Goal: Check status: Check status

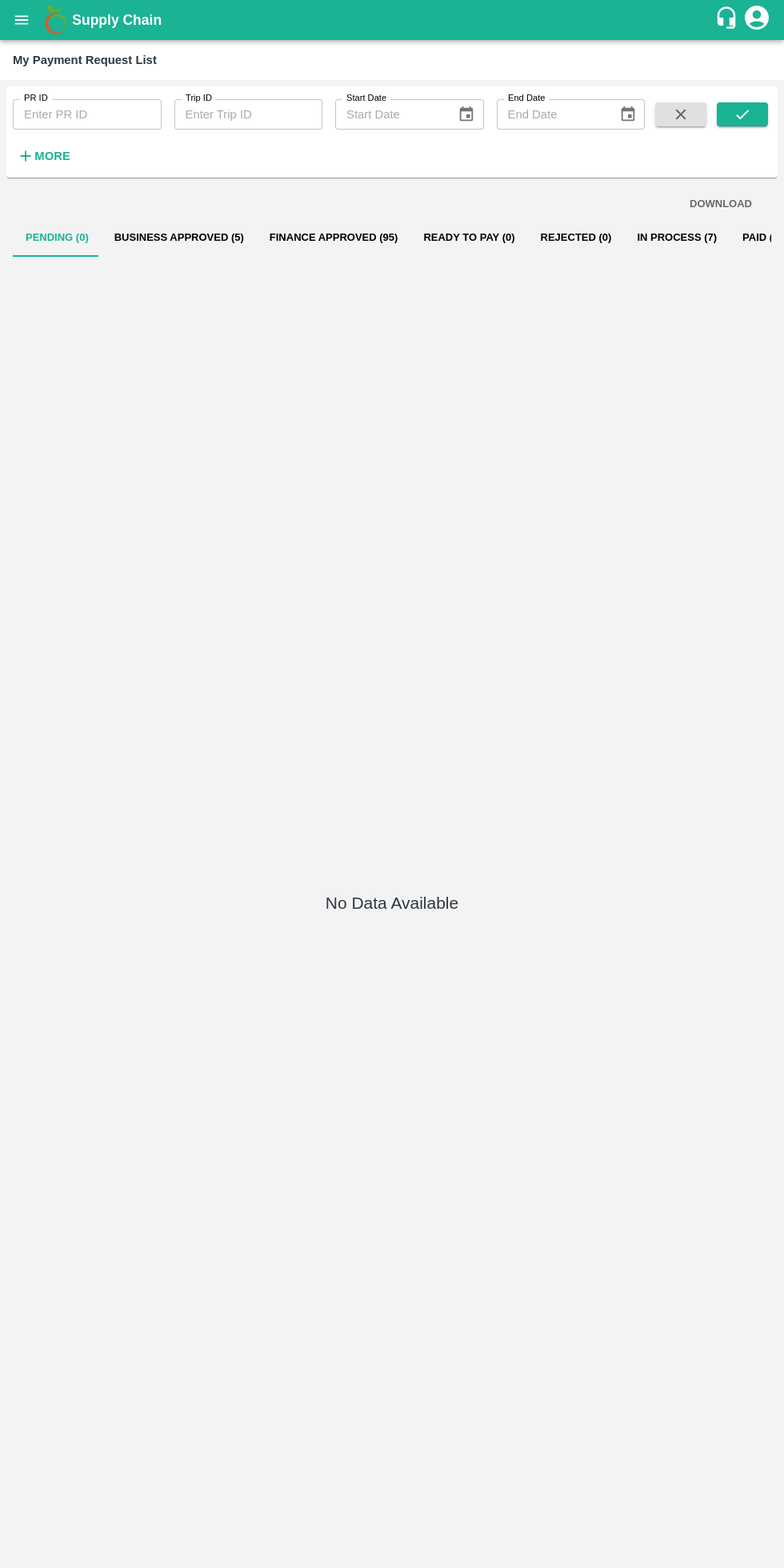
click at [21, 20] on icon "open drawer" at bounding box center [22, 20] width 14 height 9
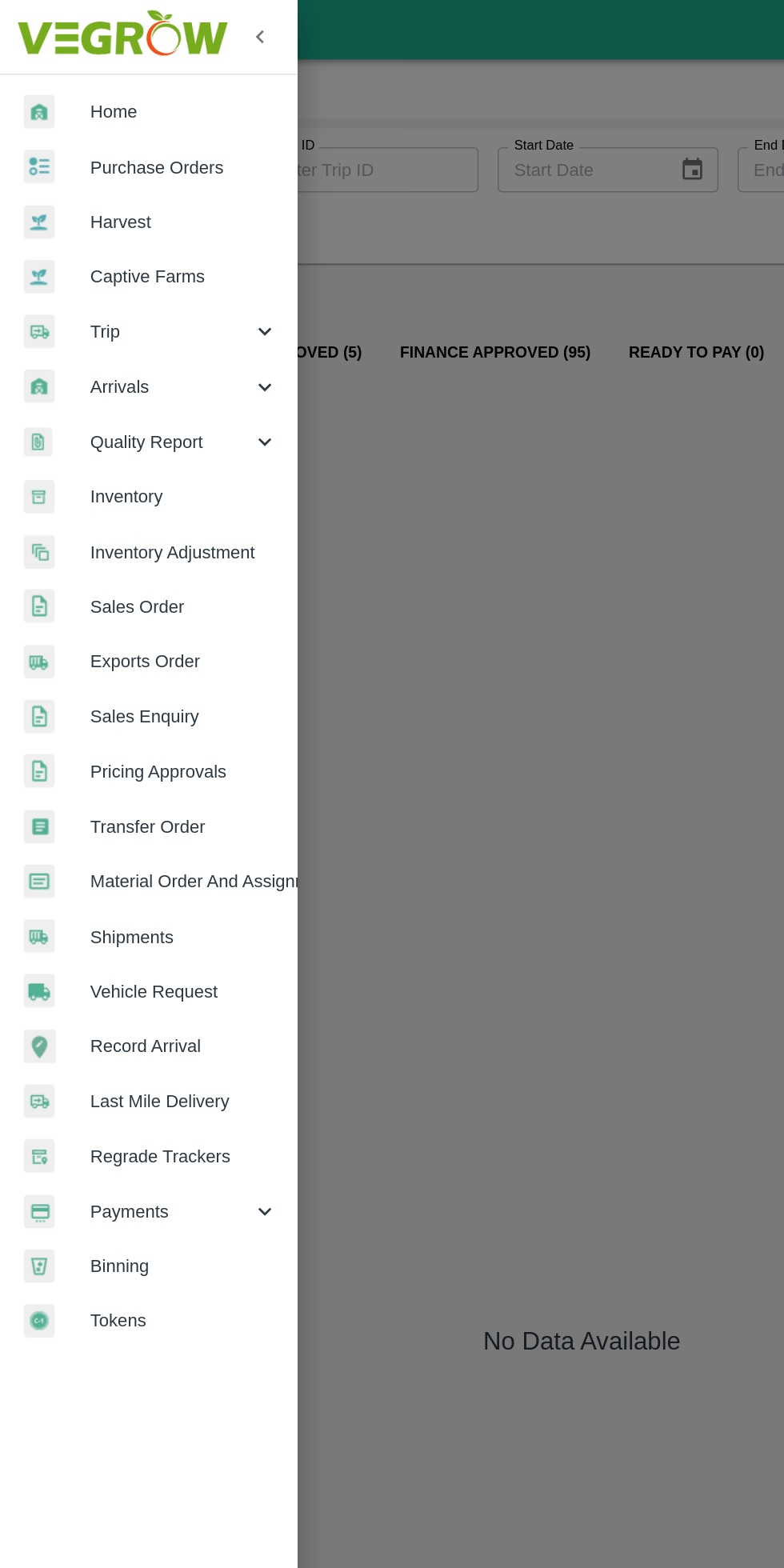
click at [117, 221] on span "Trip" at bounding box center [115, 223] width 109 height 18
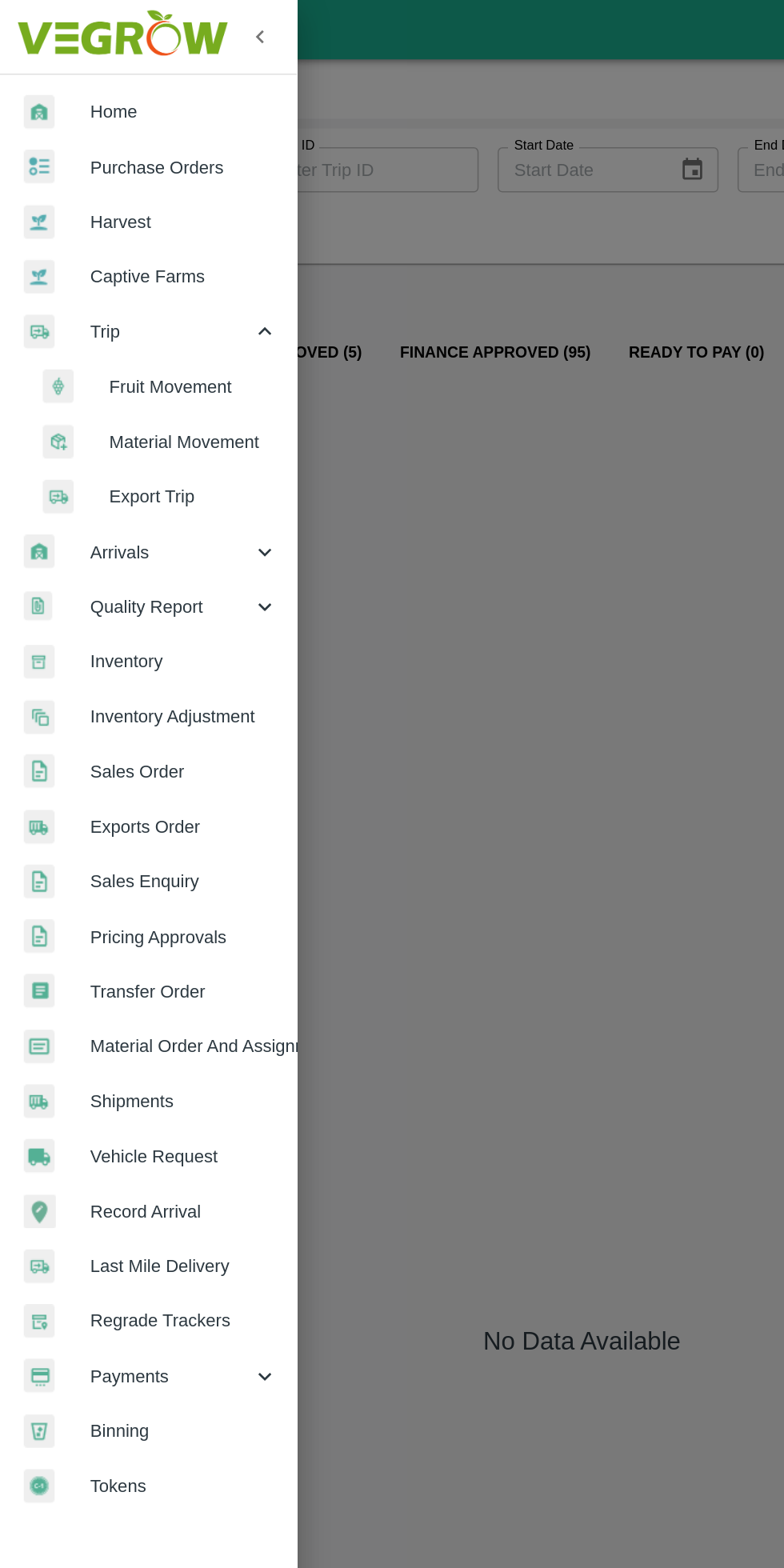
click at [124, 262] on span "Fruit Movement" at bounding box center [130, 261] width 113 height 18
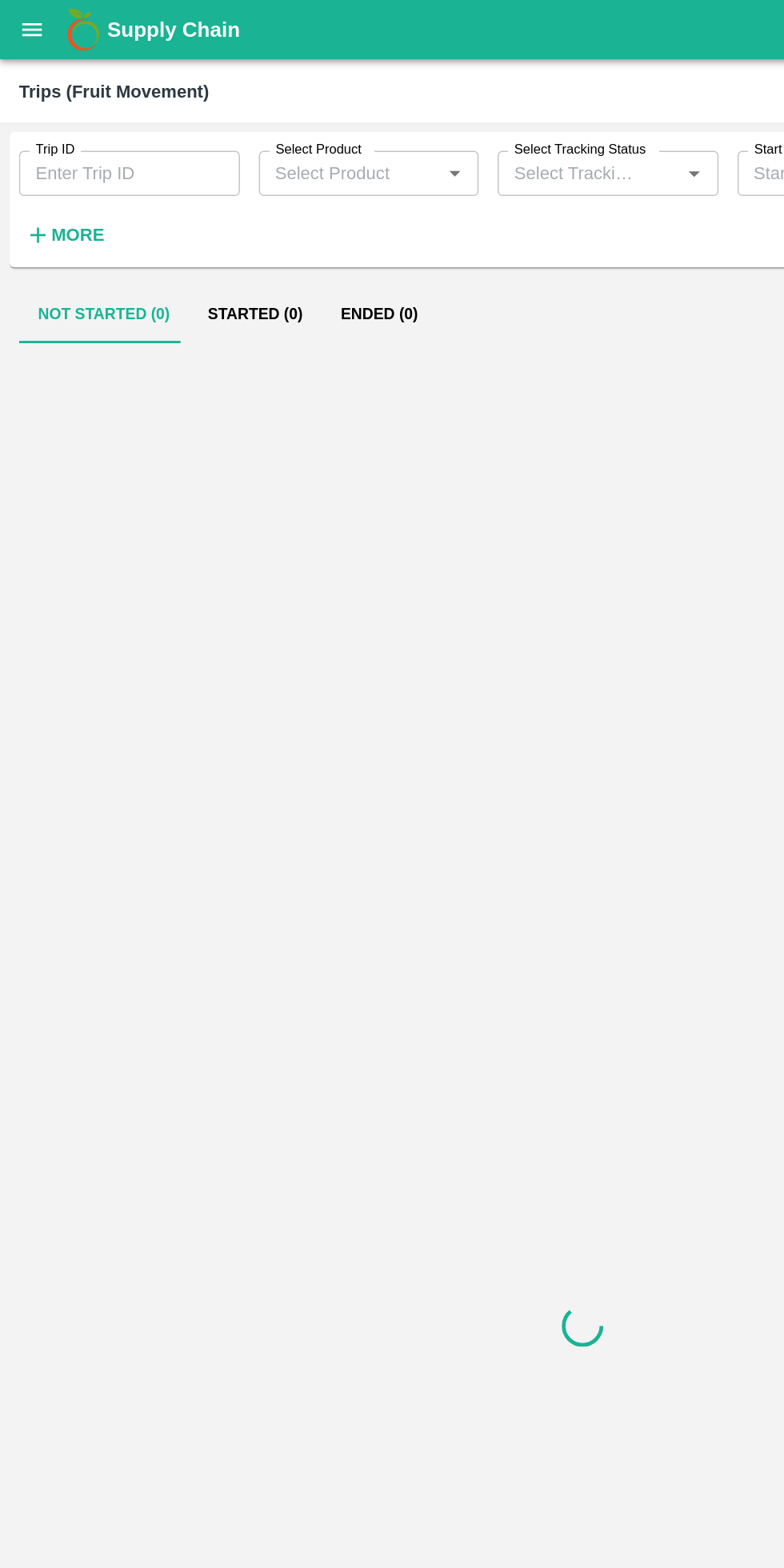
click at [111, 115] on input "Trip ID" at bounding box center [87, 117] width 149 height 31
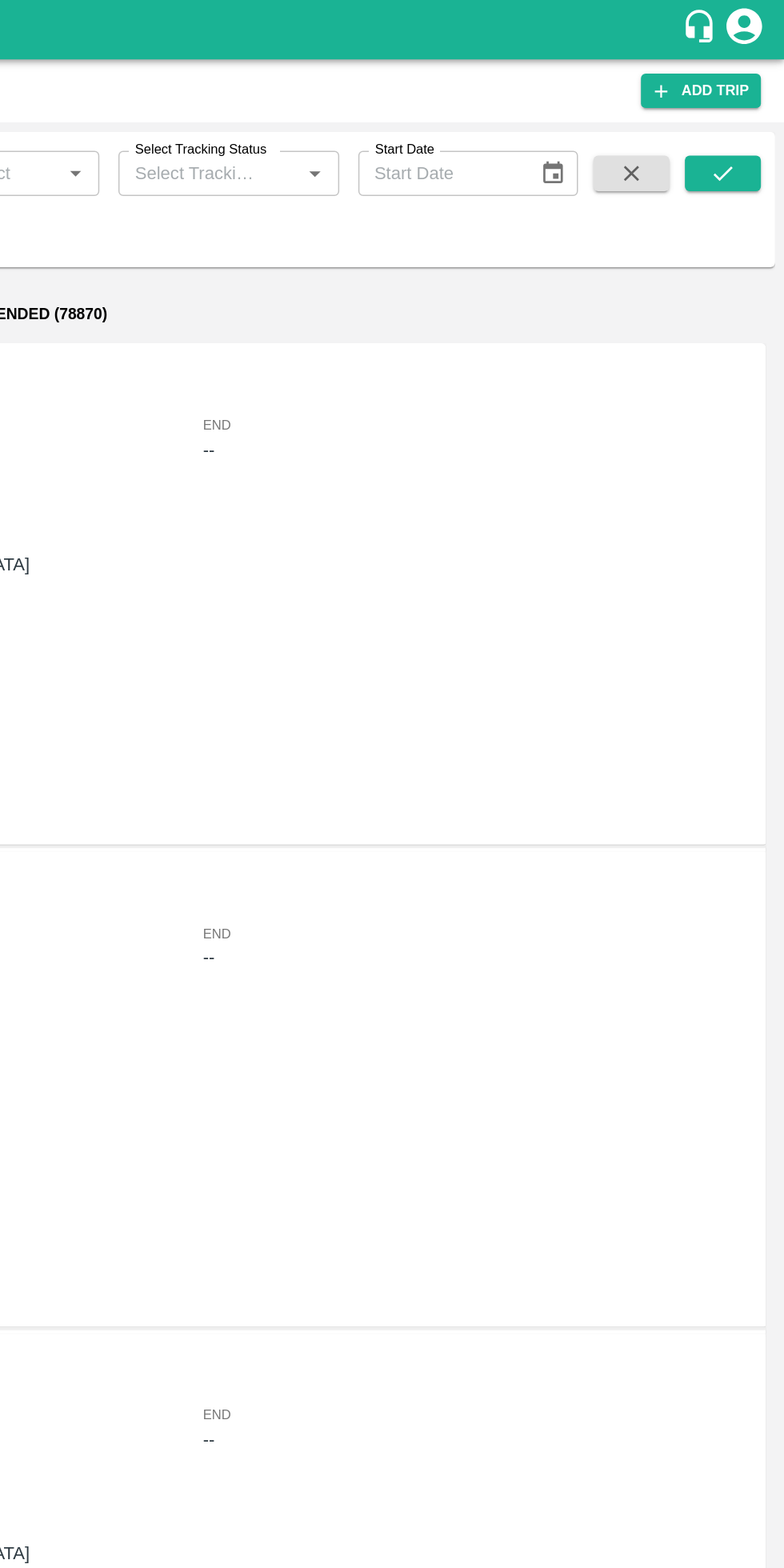
type input "71002"
click at [731, 111] on button "submit" at bounding box center [742, 117] width 51 height 24
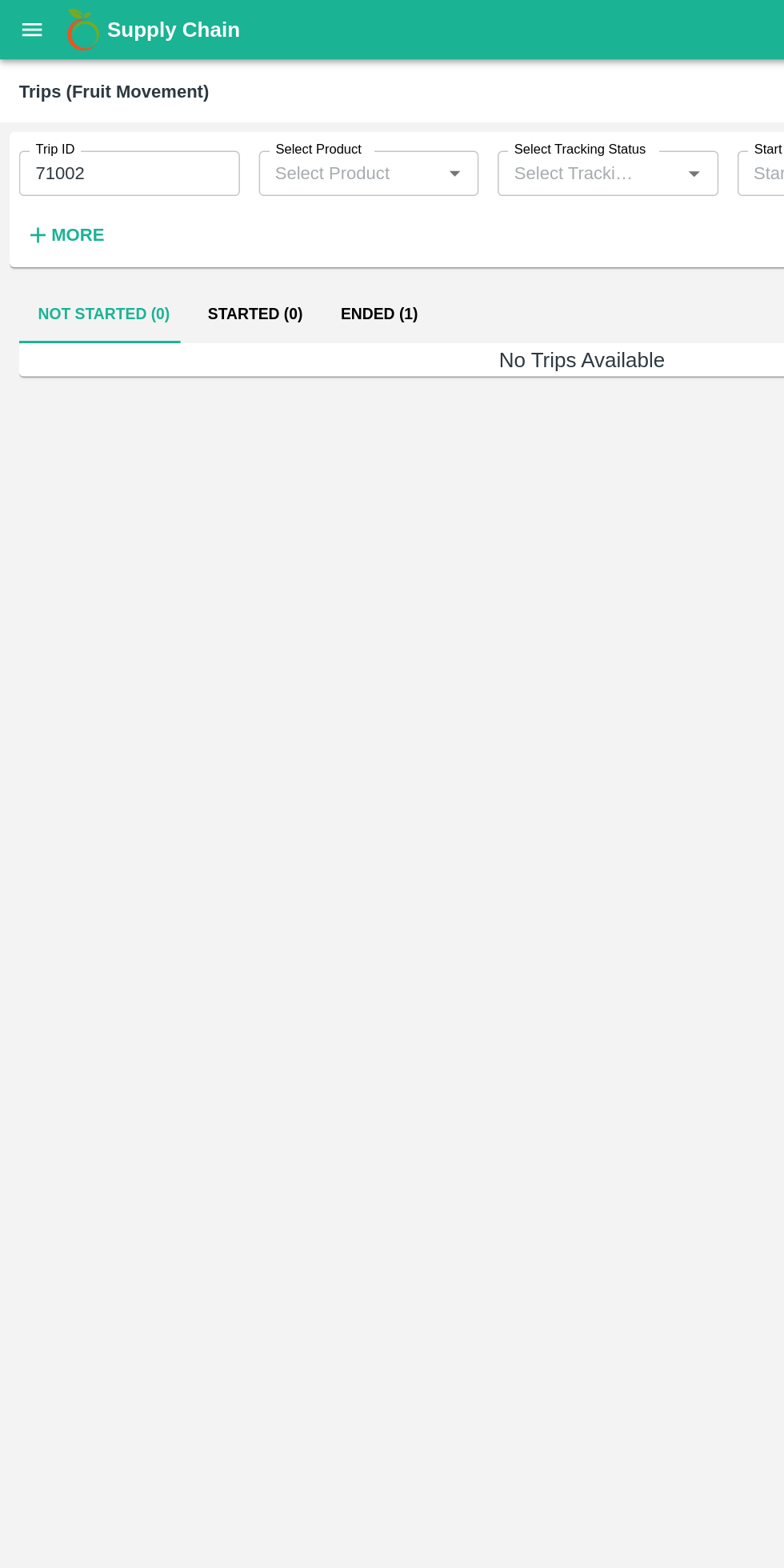
click at [240, 212] on button "Ended (1)" at bounding box center [255, 211] width 78 height 38
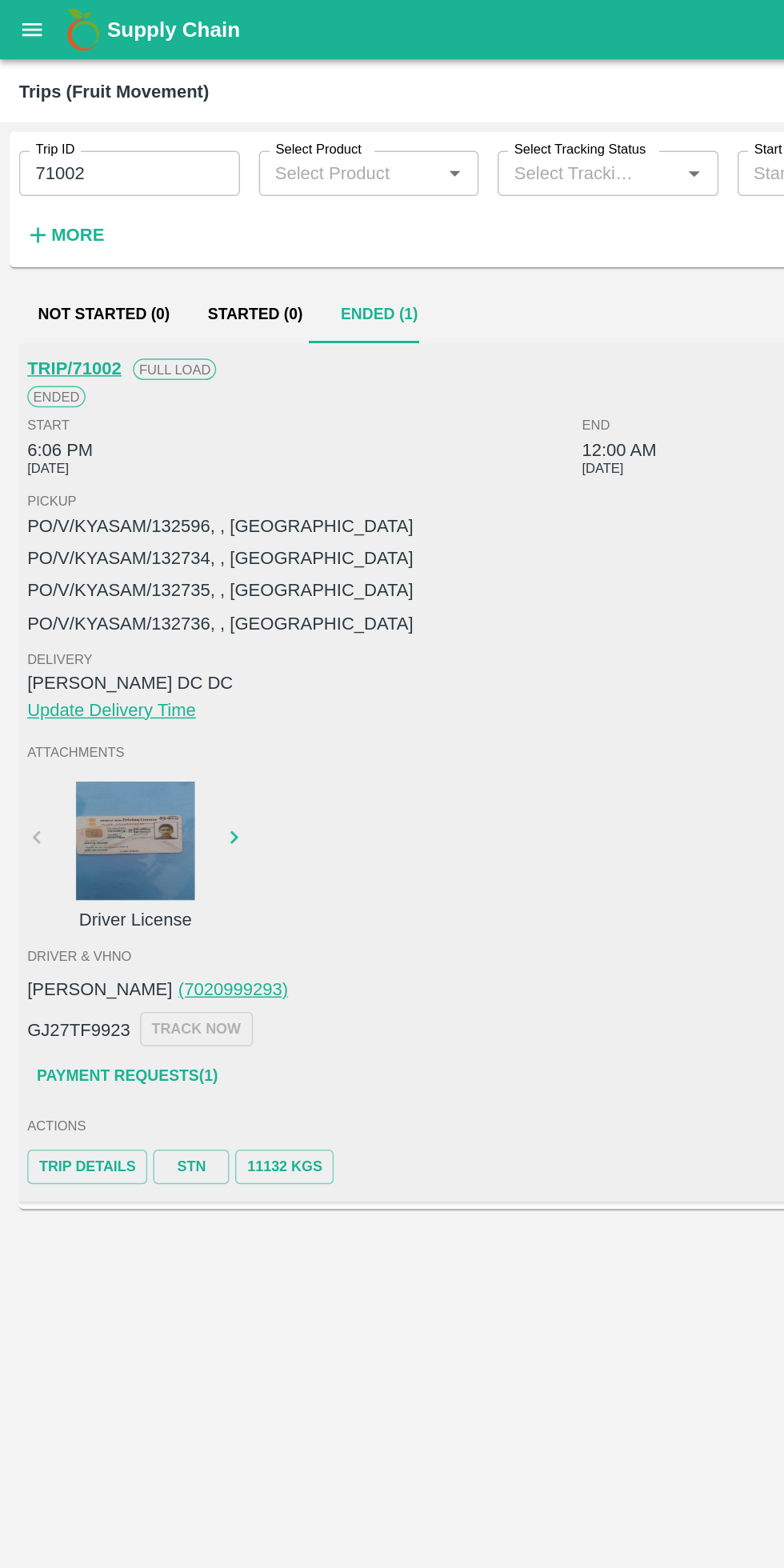
click at [91, 568] on div at bounding box center [91, 567] width 120 height 80
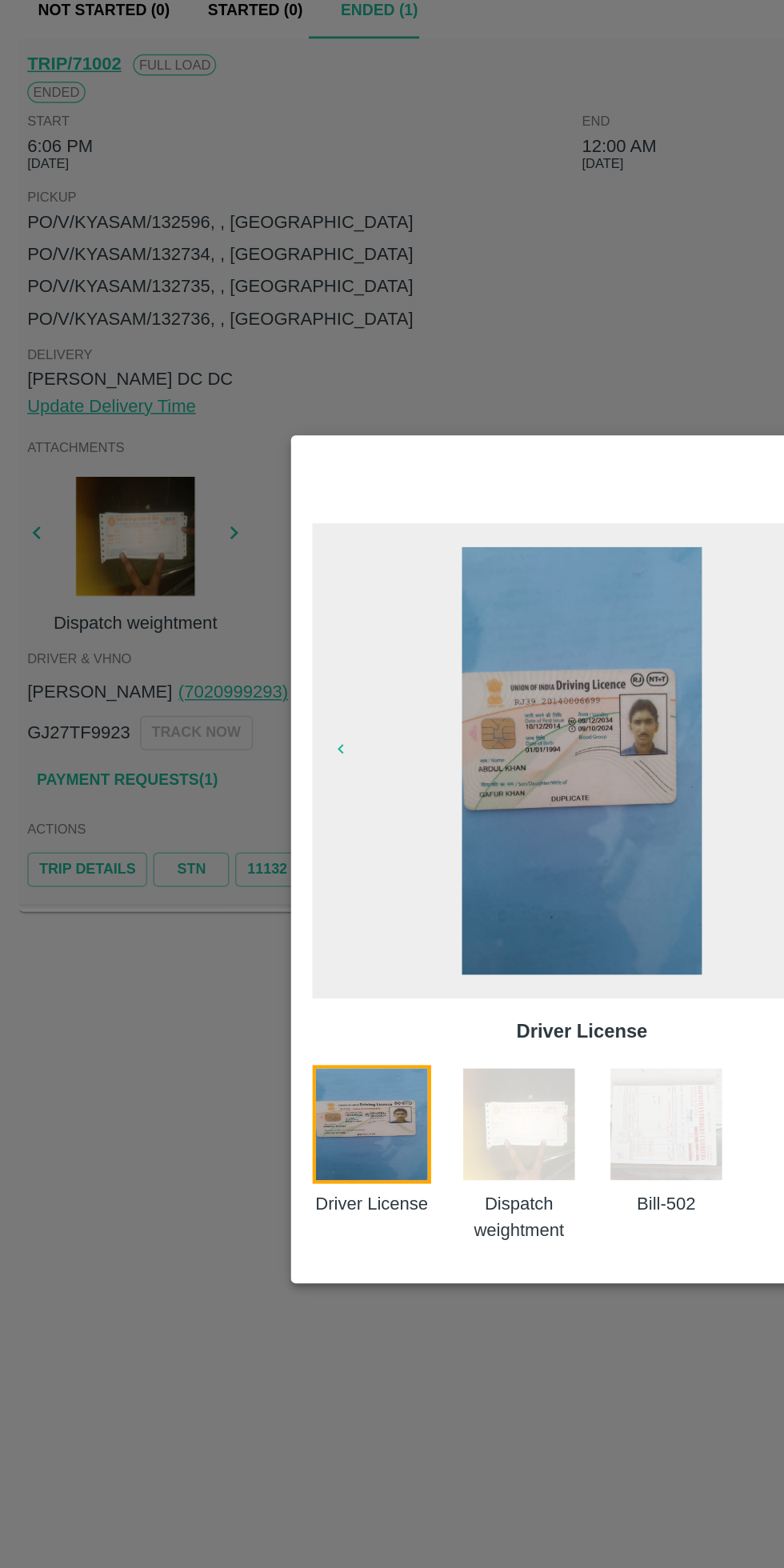
click at [371, 982] on img at bounding box center [349, 962] width 80 height 80
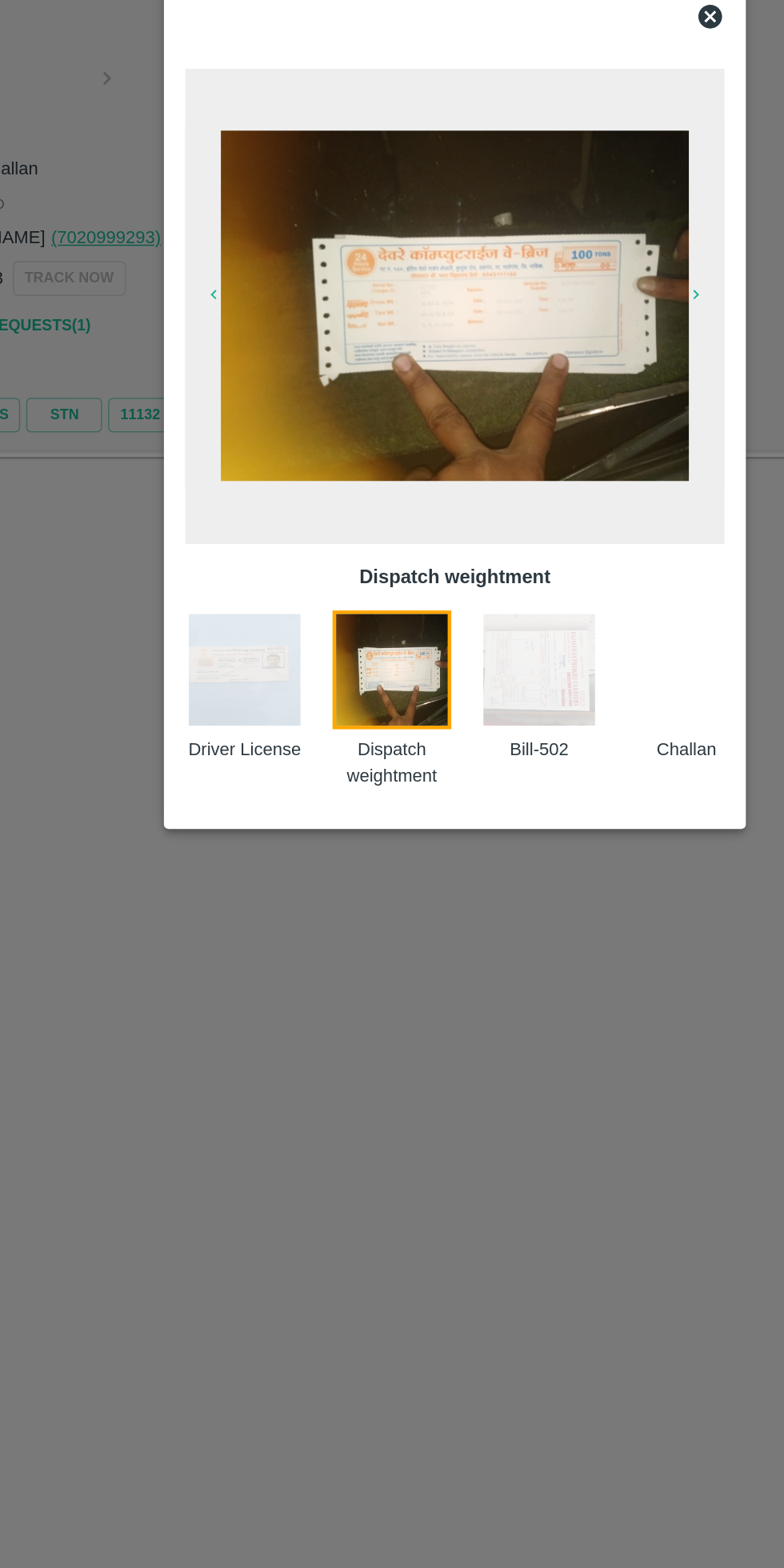
click at [470, 734] on img at bounding box center [392, 718] width 315 height 237
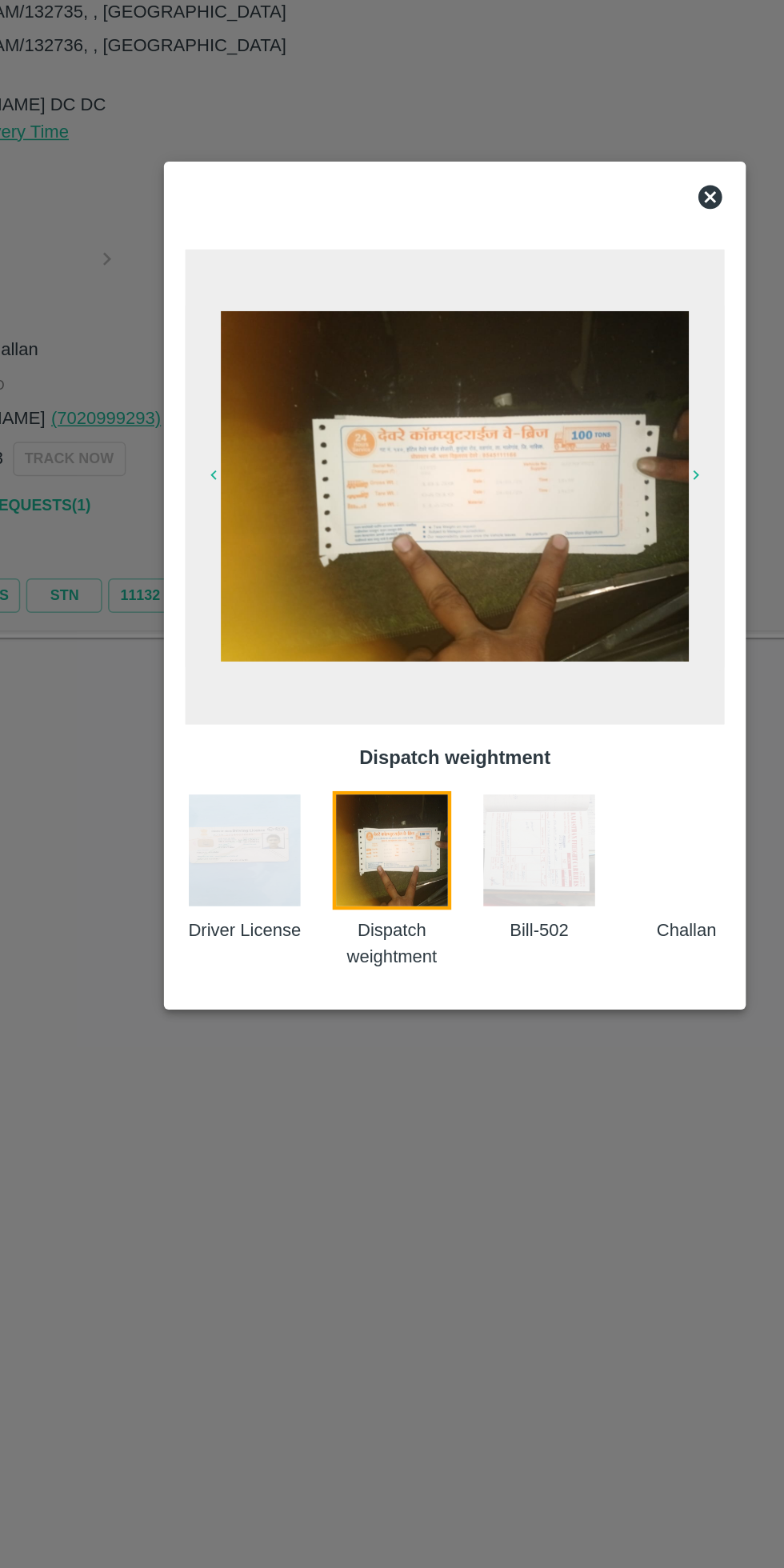
click at [459, 968] on img at bounding box center [449, 962] width 80 height 80
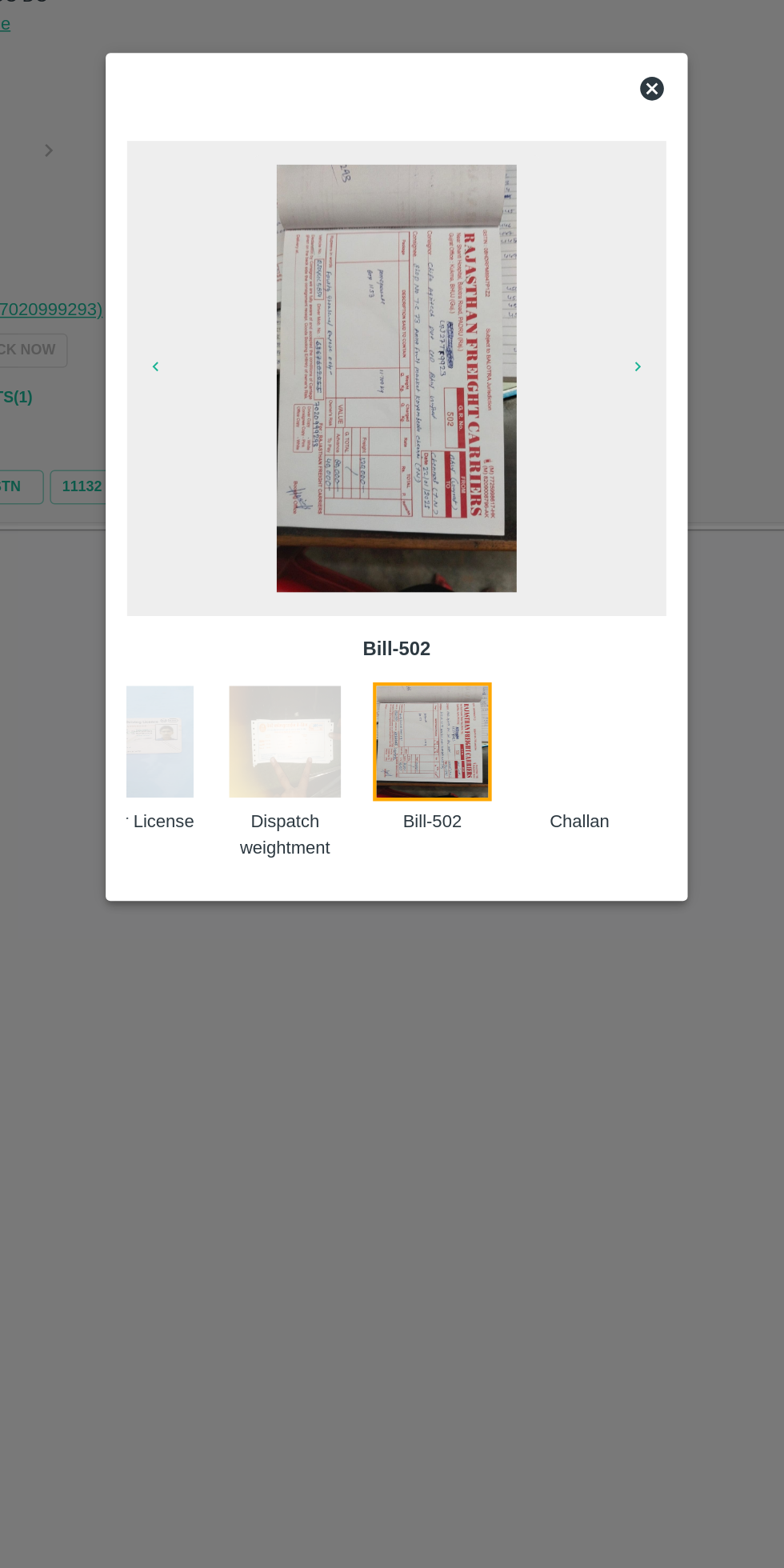
scroll to position [0, 33]
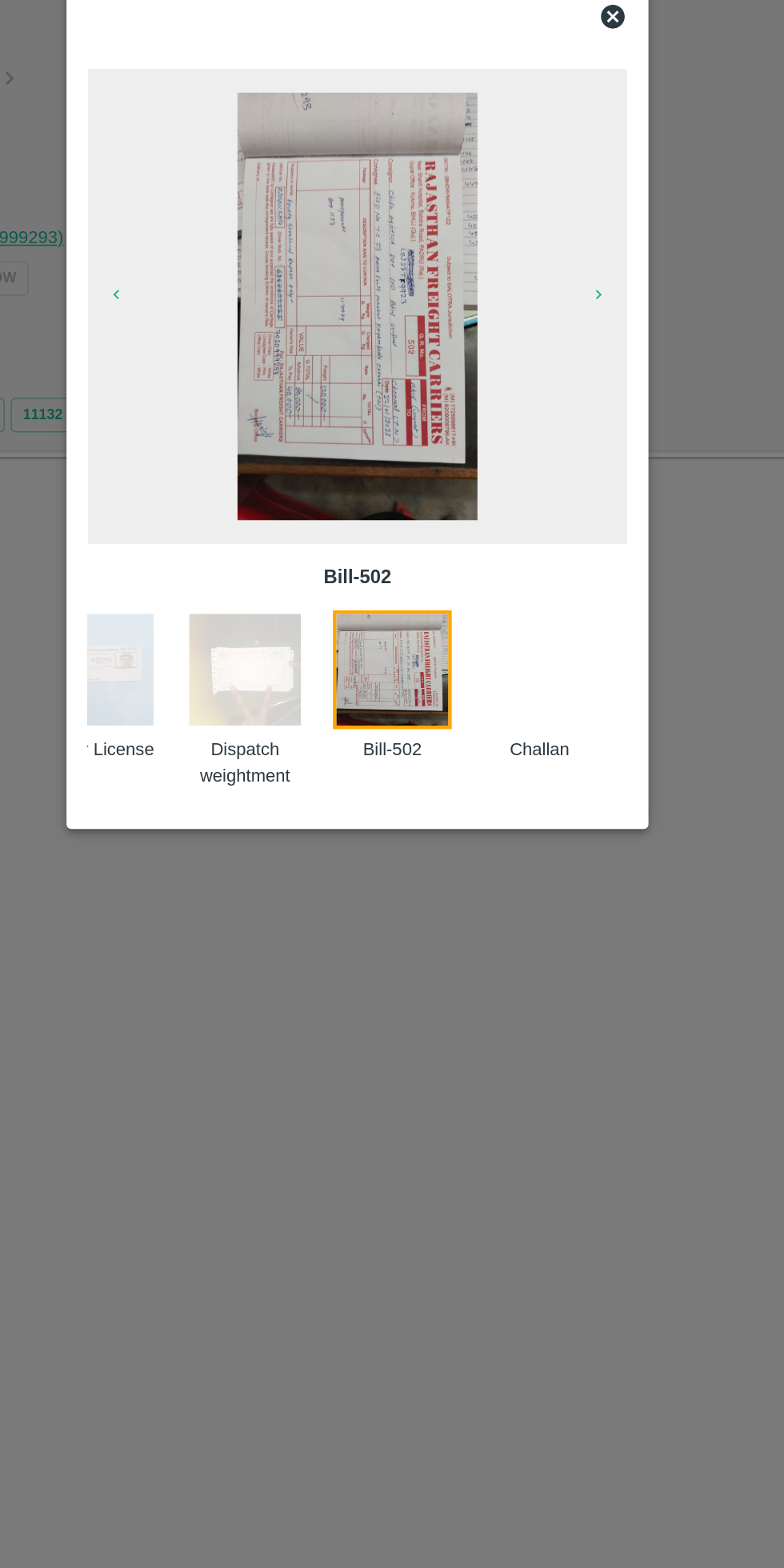
click at [522, 987] on div at bounding box center [524, 983] width 99 height 121
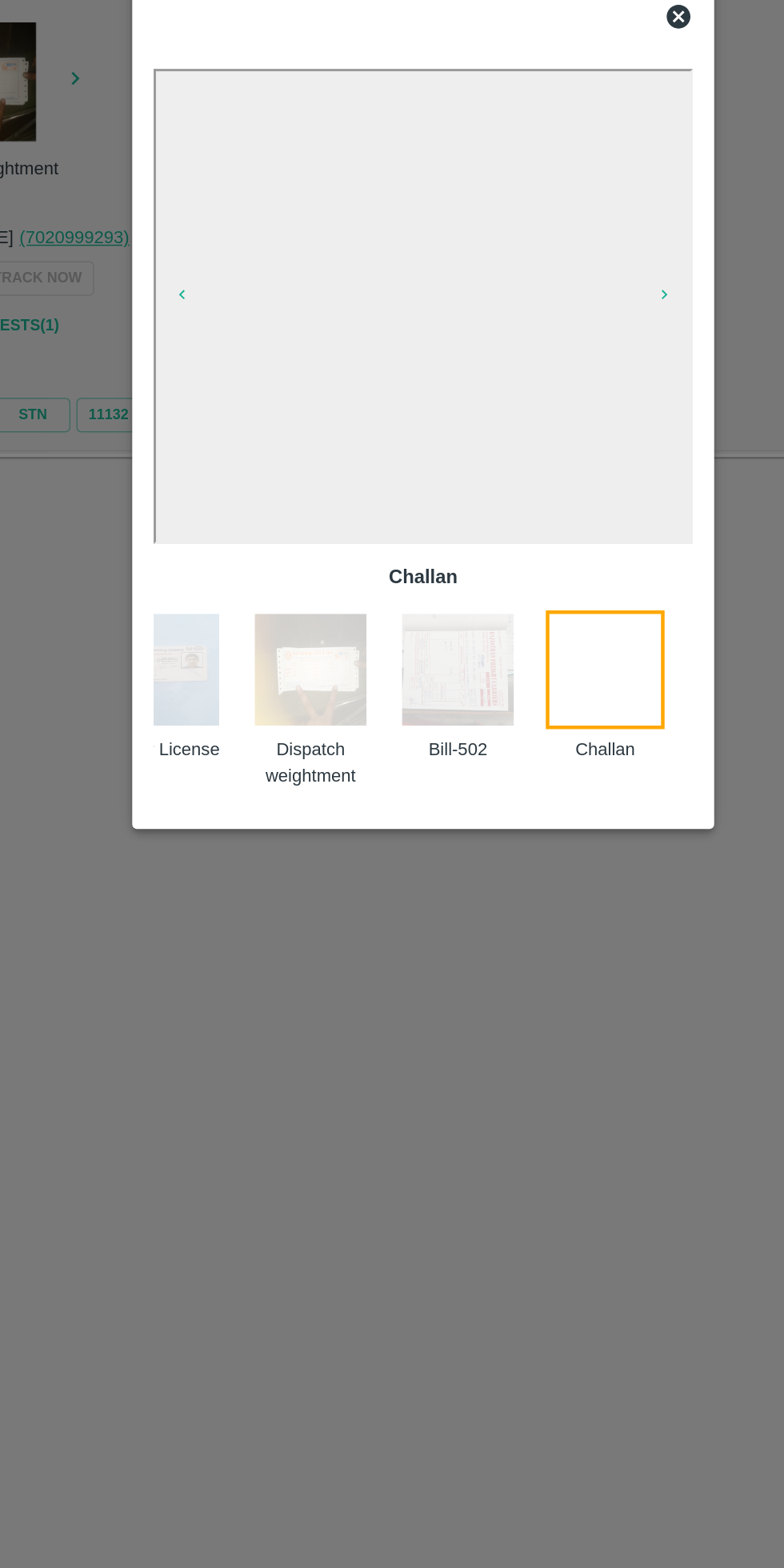
click at [339, 962] on img at bounding box center [316, 962] width 80 height 80
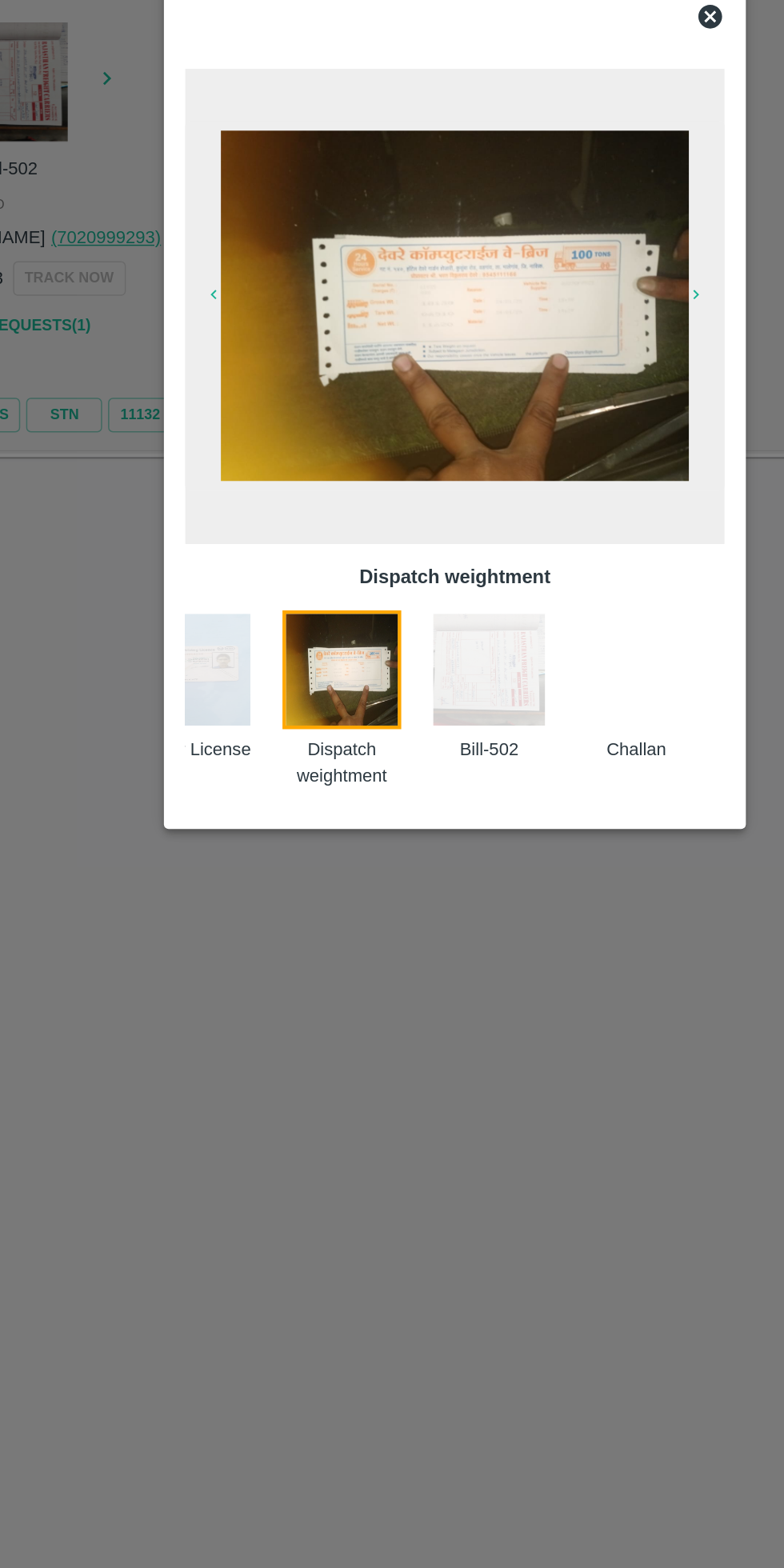
click at [358, 1293] on div at bounding box center [392, 784] width 784 height 1568
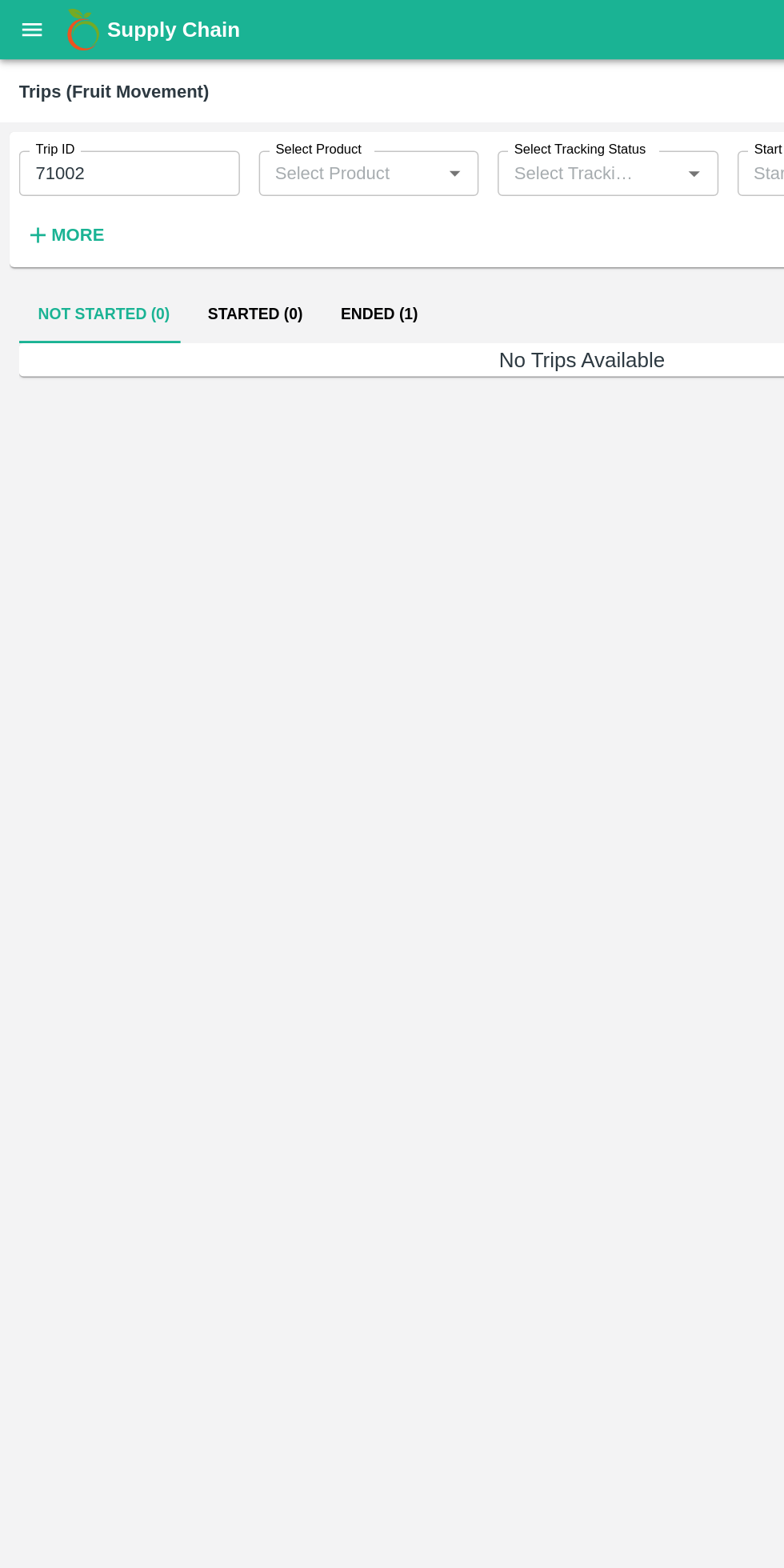
click at [255, 216] on button "Ended (1)" at bounding box center [255, 211] width 78 height 38
type input "71002"
click at [228, 215] on button "Ended (1)" at bounding box center [255, 211] width 78 height 38
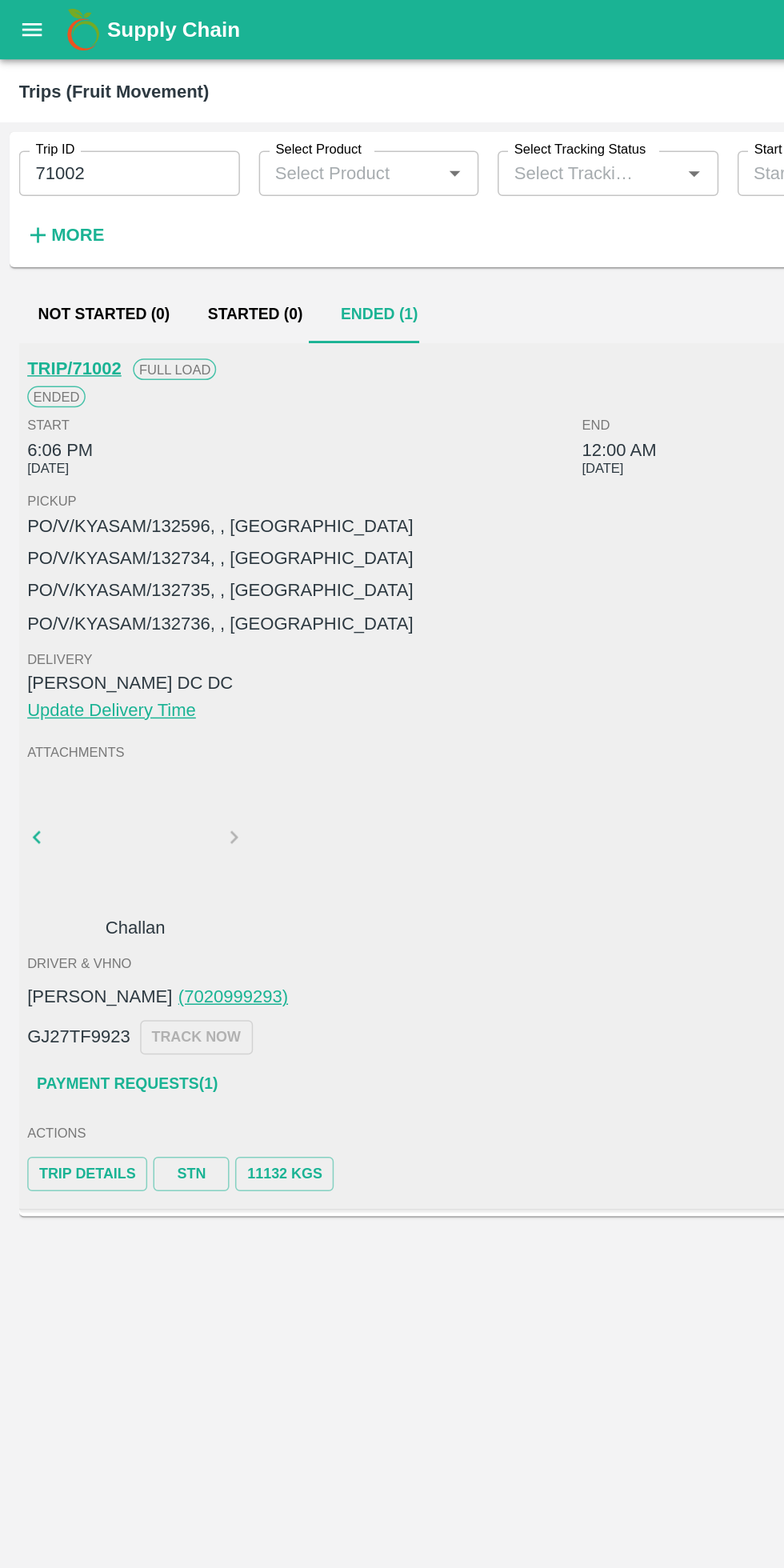
click at [81, 546] on div at bounding box center [91, 569] width 120 height 85
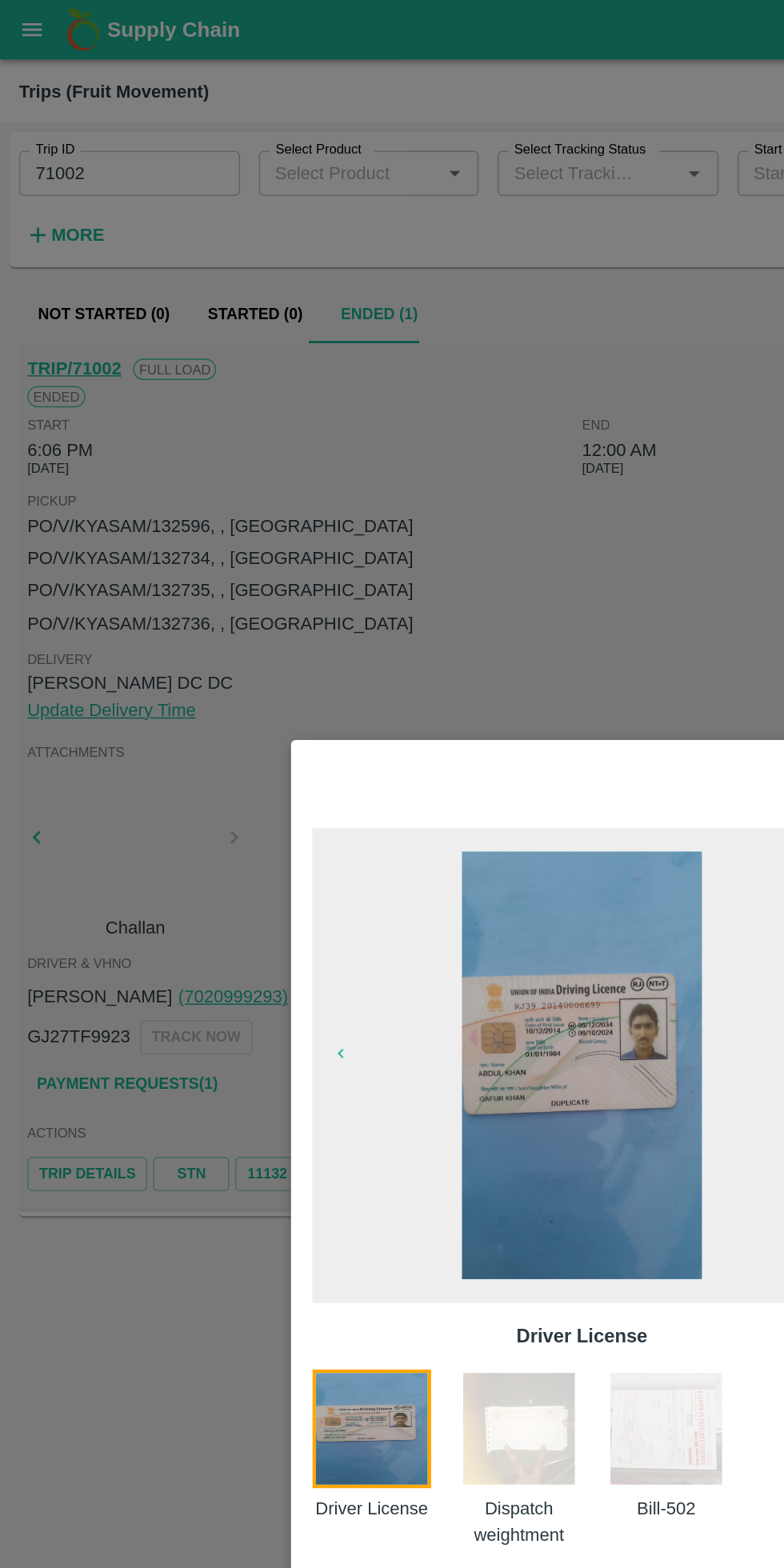
click at [346, 958] on img at bounding box center [349, 962] width 80 height 80
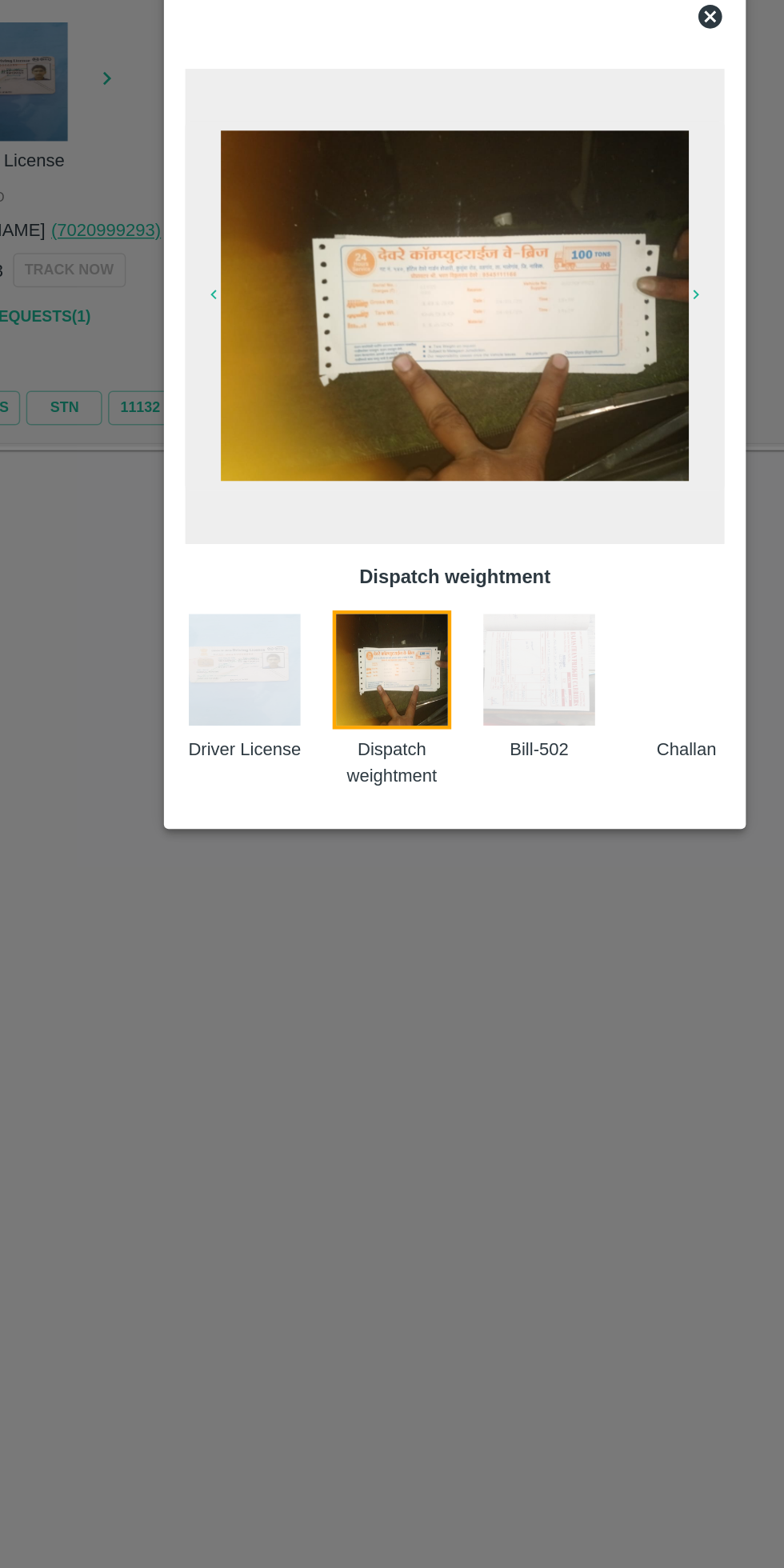
click at [453, 956] on img at bounding box center [449, 962] width 80 height 80
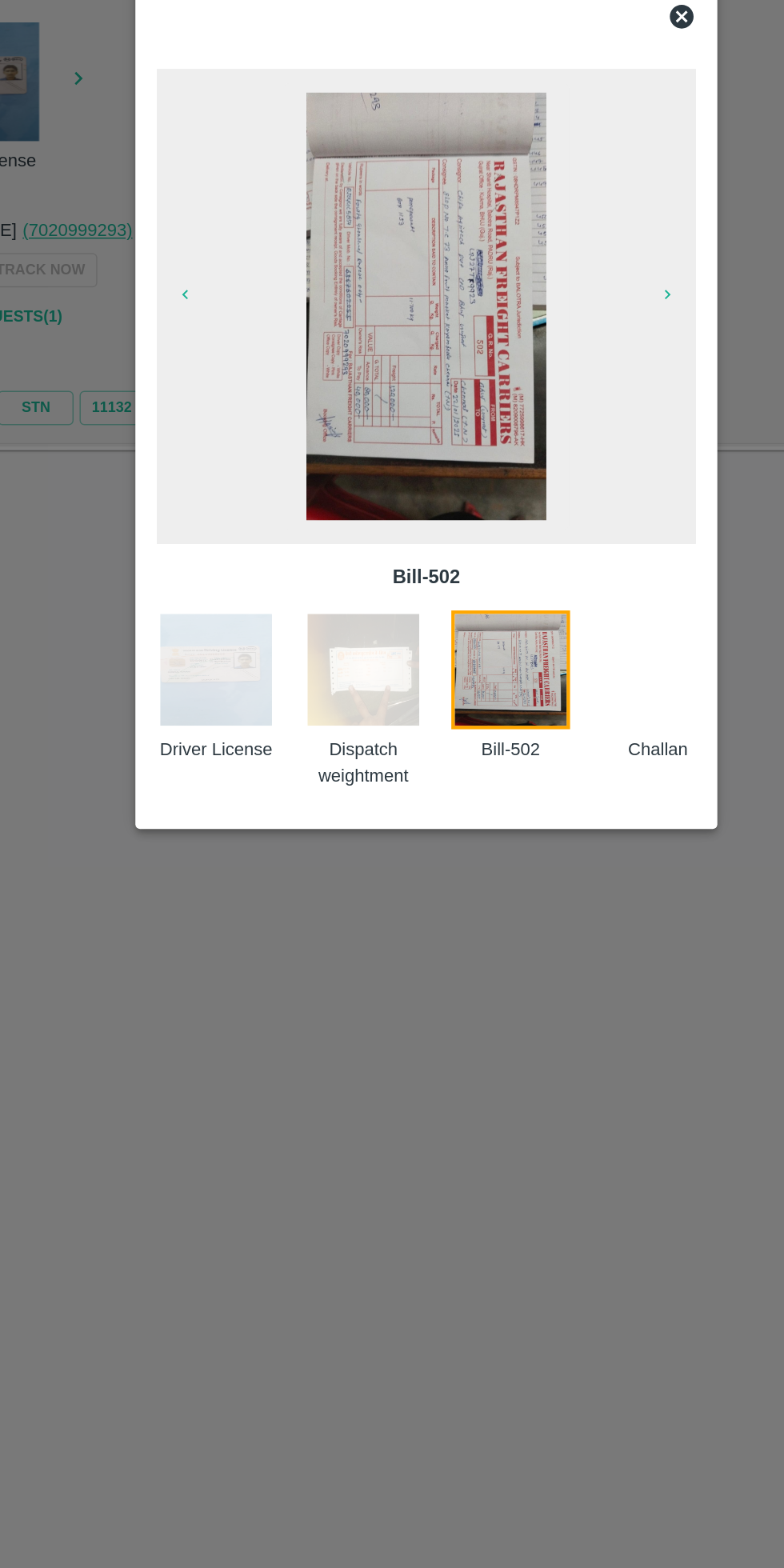
scroll to position [0, 33]
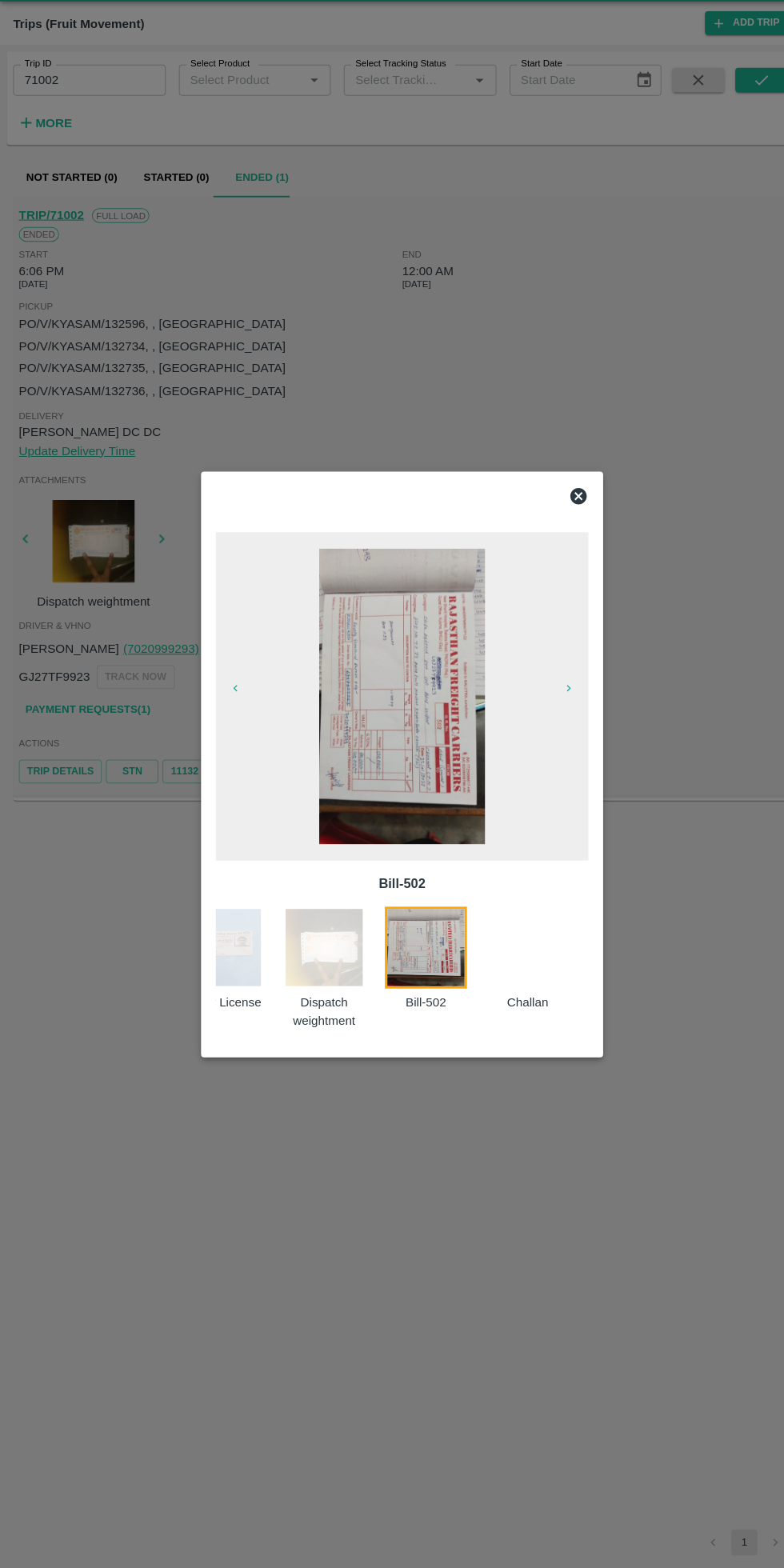
click at [504, 1219] on div at bounding box center [392, 784] width 784 height 1568
